Goal: Information Seeking & Learning: Learn about a topic

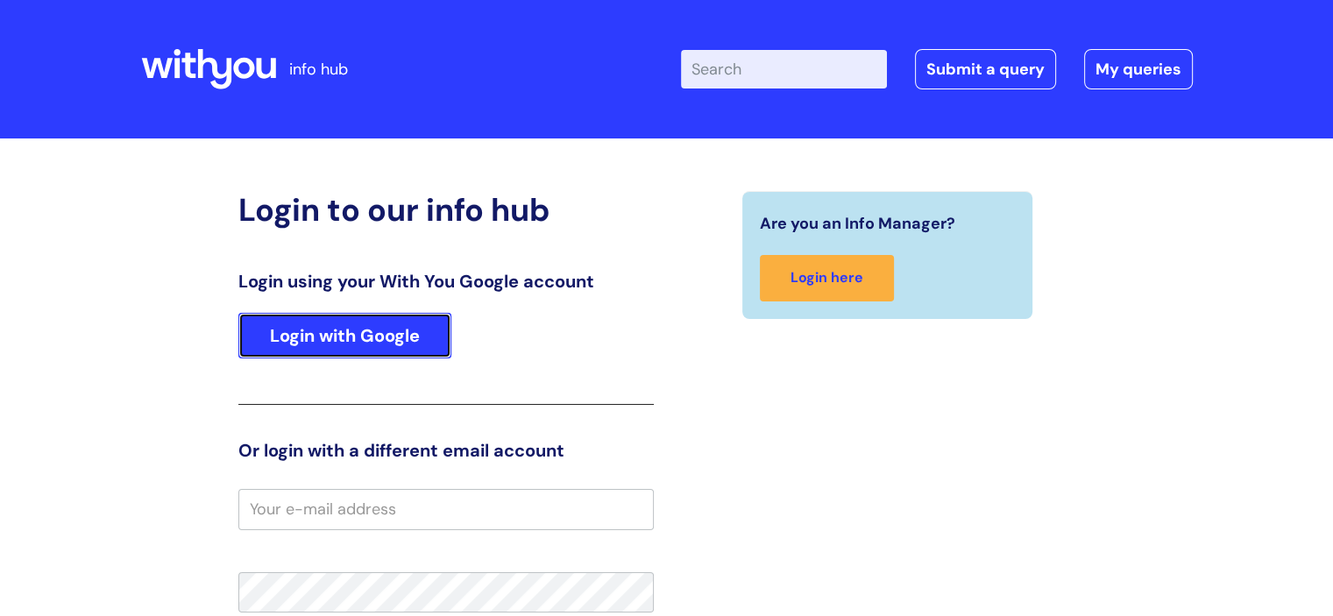
click at [394, 355] on link "Login with Google" at bounding box center [344, 336] width 213 height 46
click at [421, 344] on link "Login with Google" at bounding box center [344, 336] width 213 height 46
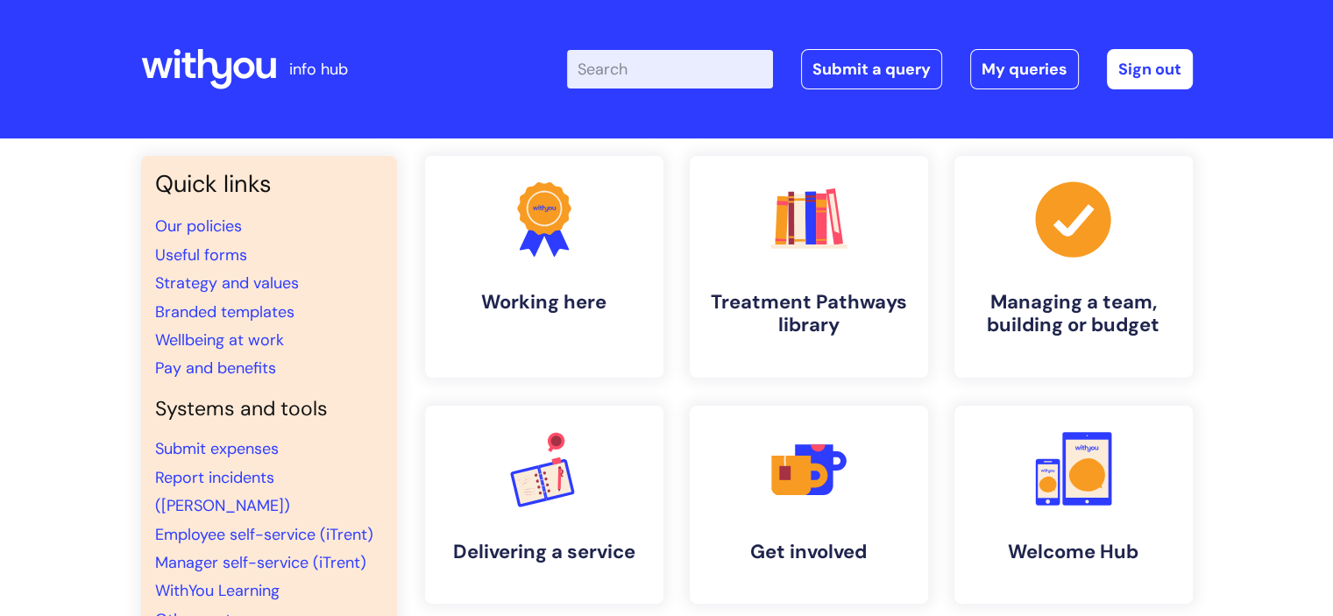
click at [653, 88] on input "Enter your search term here..." at bounding box center [670, 69] width 206 height 39
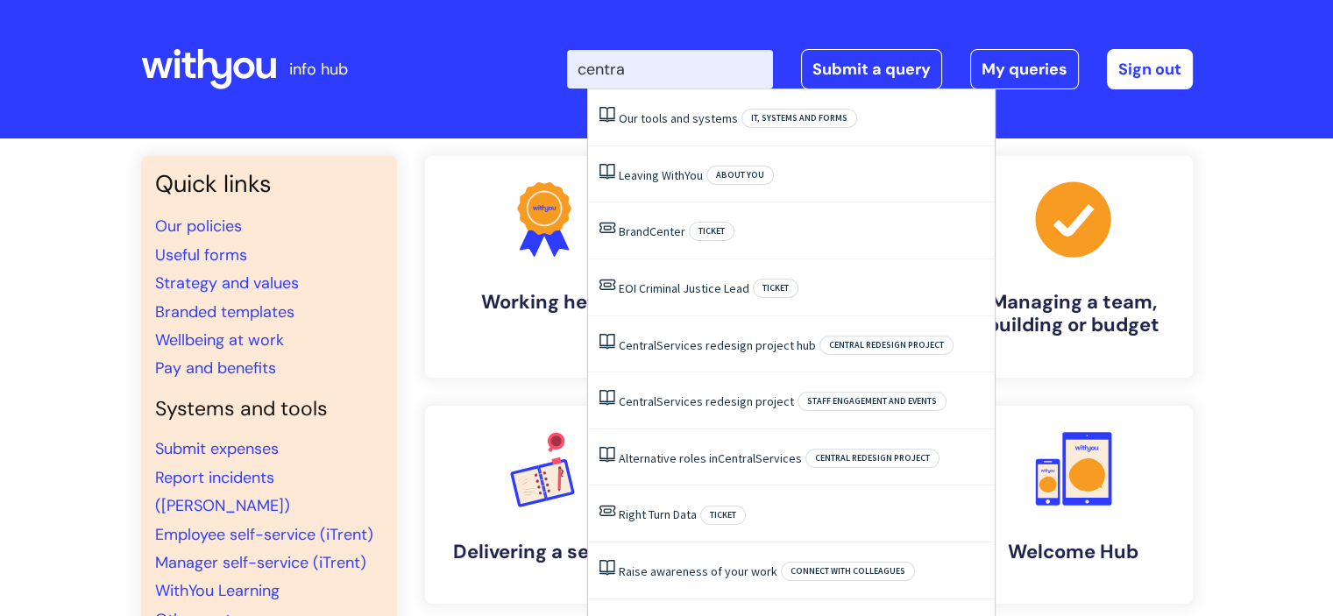
type input "central"
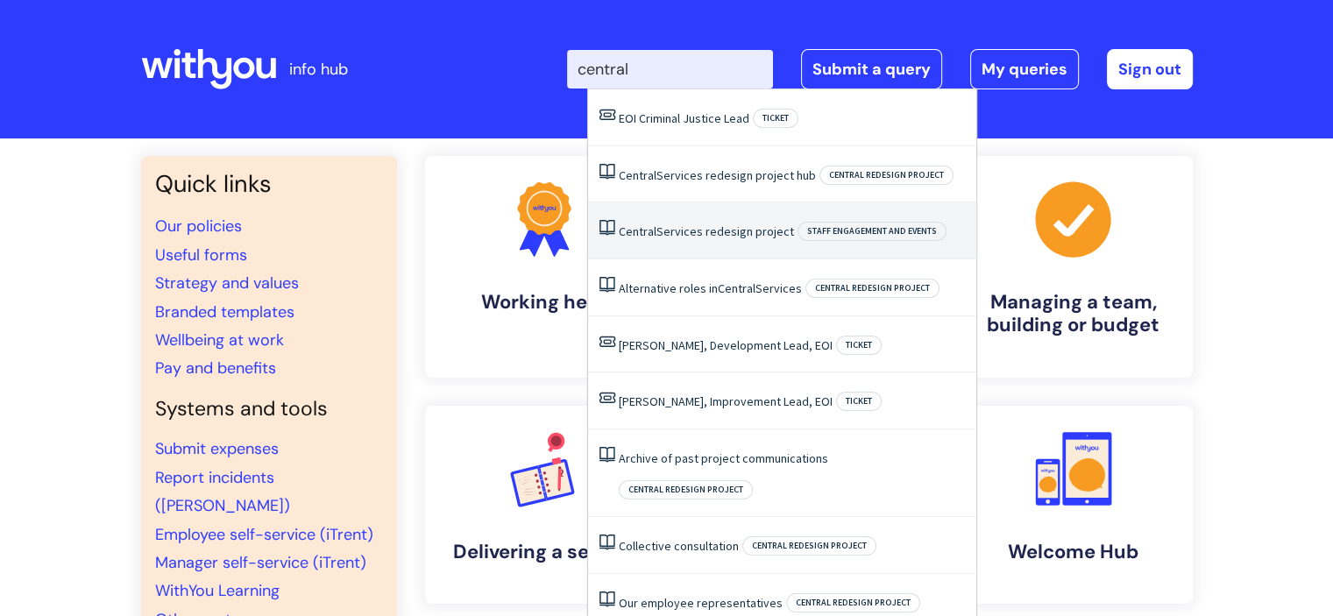
click at [734, 234] on link "Central Services redesign project" at bounding box center [706, 231] width 175 height 16
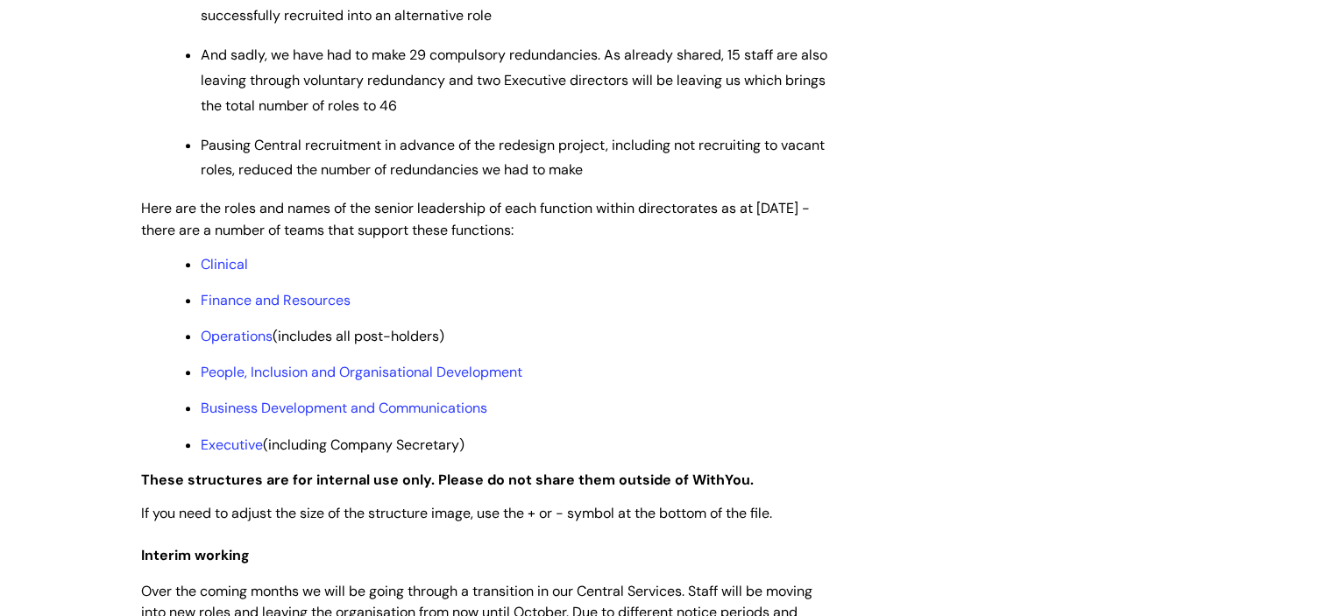
scroll to position [1314, 0]
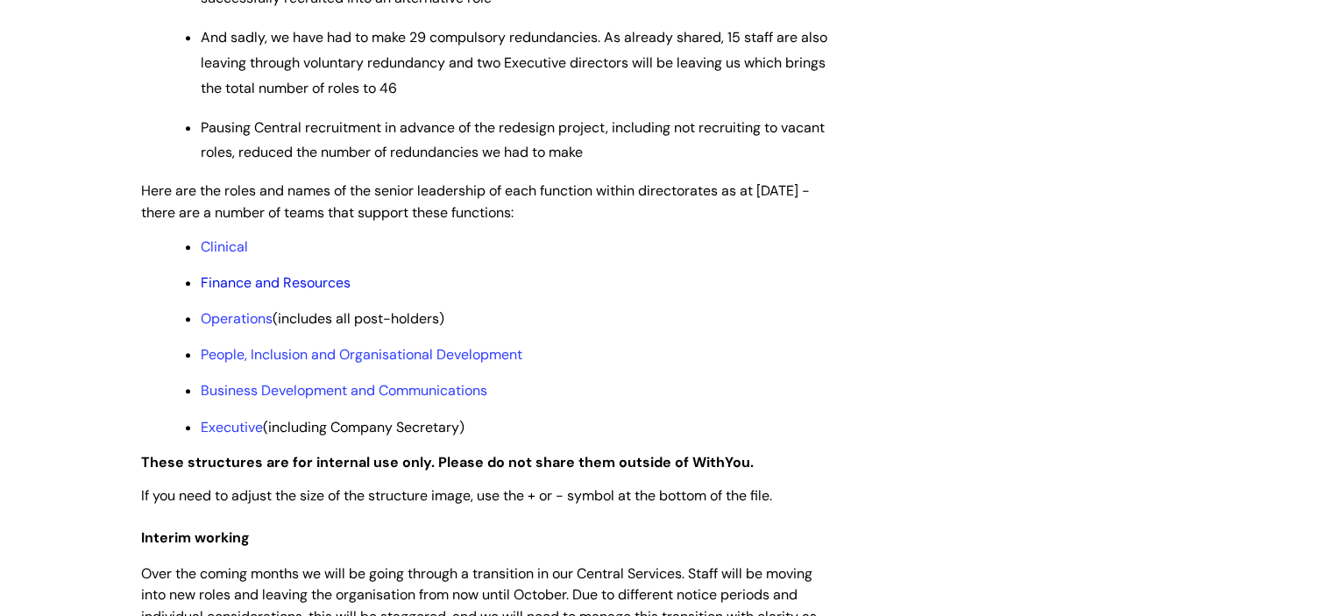
click at [243, 292] on link "Finance and Resources" at bounding box center [276, 282] width 150 height 18
